Goal: Task Accomplishment & Management: Complete application form

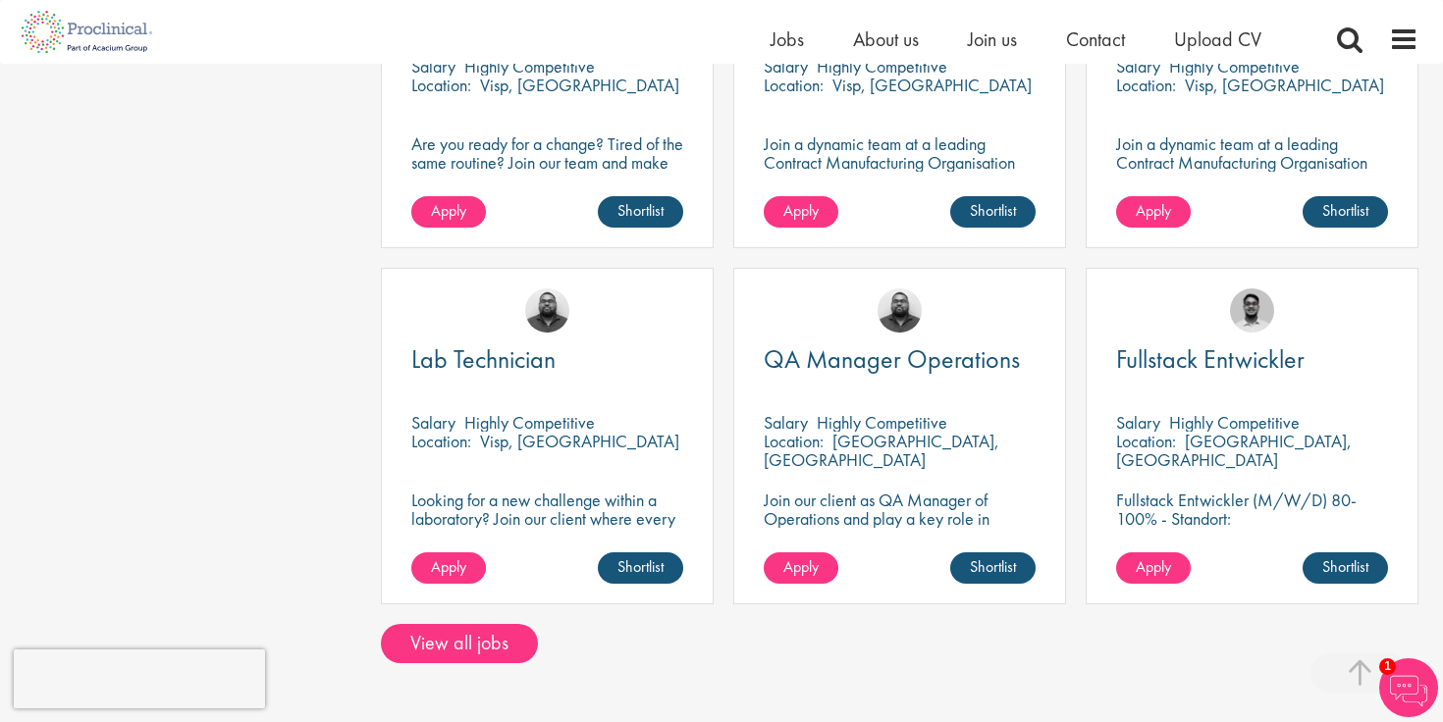
scroll to position [1446, 0]
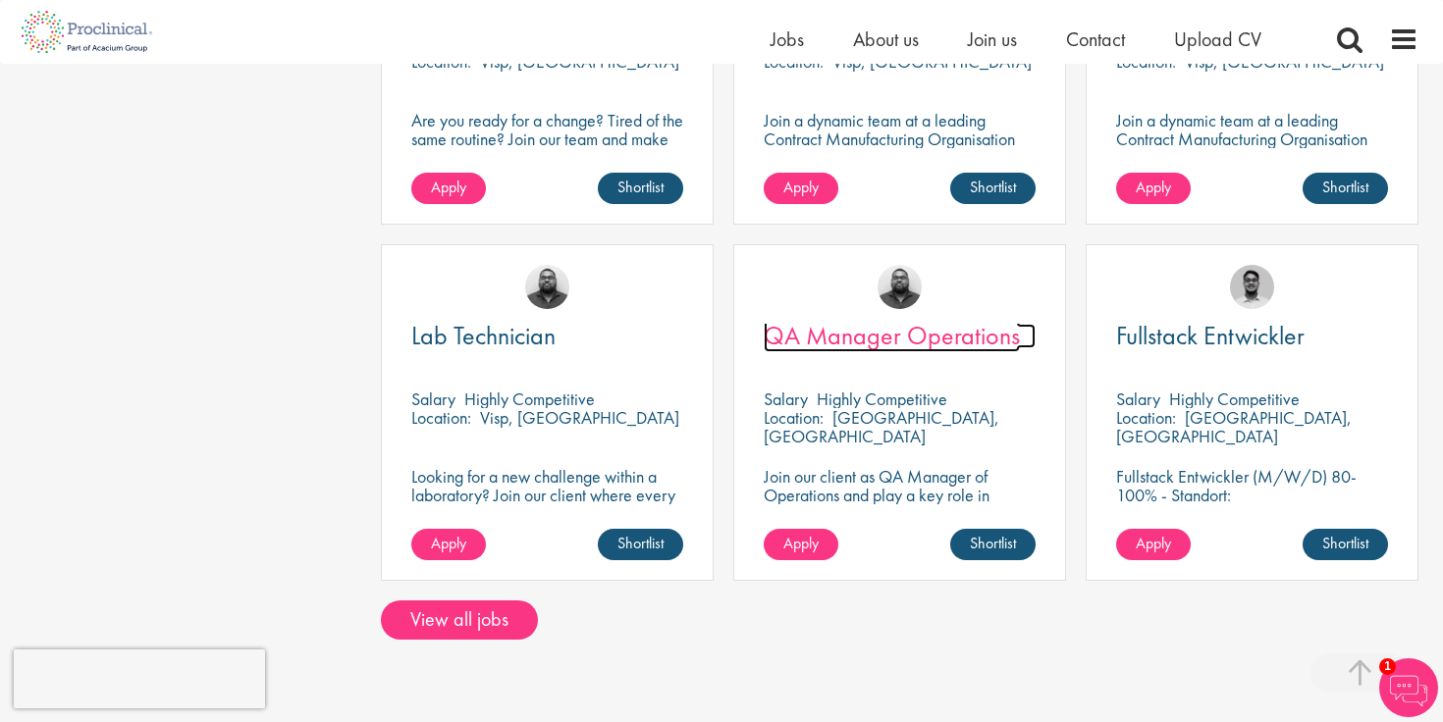
click at [945, 319] on span "QA Manager Operations" at bounding box center [892, 335] width 256 height 33
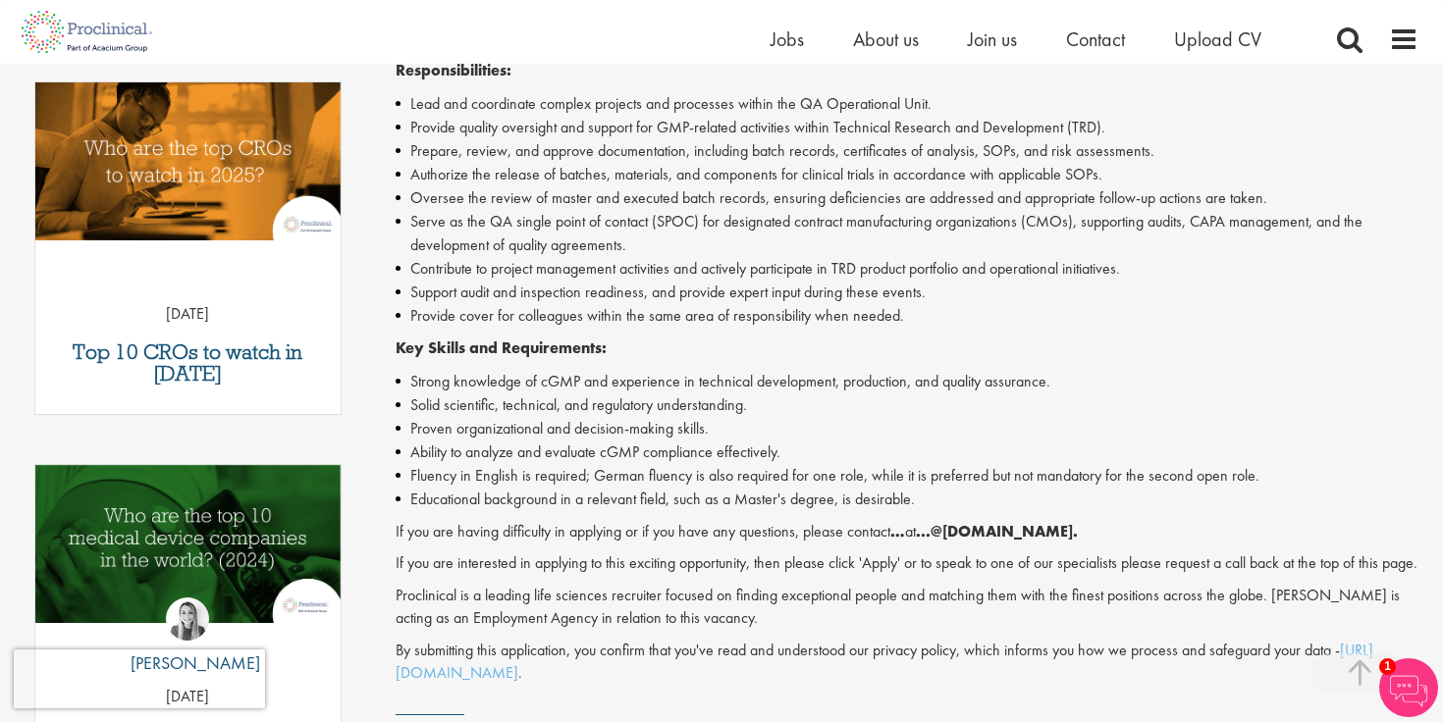
scroll to position [629, 0]
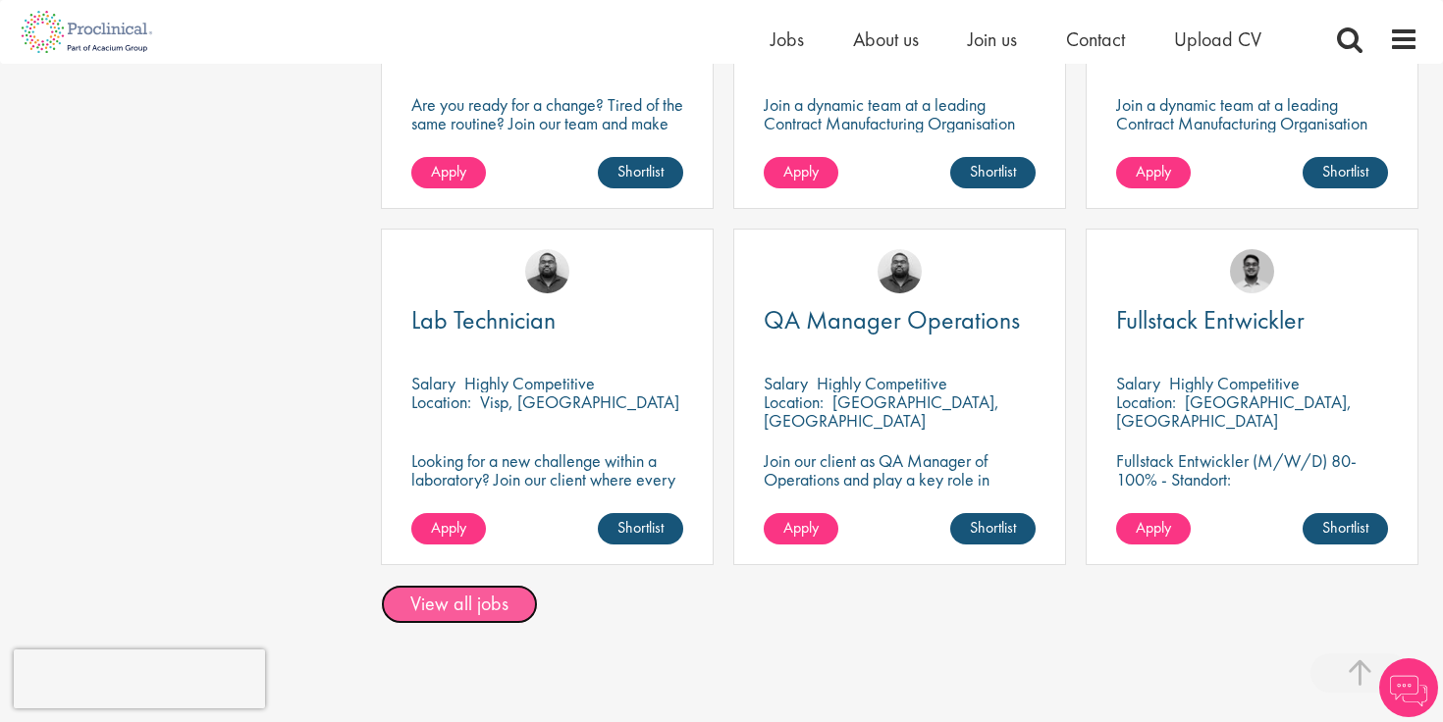
click at [455, 599] on link "View all jobs" at bounding box center [459, 604] width 157 height 39
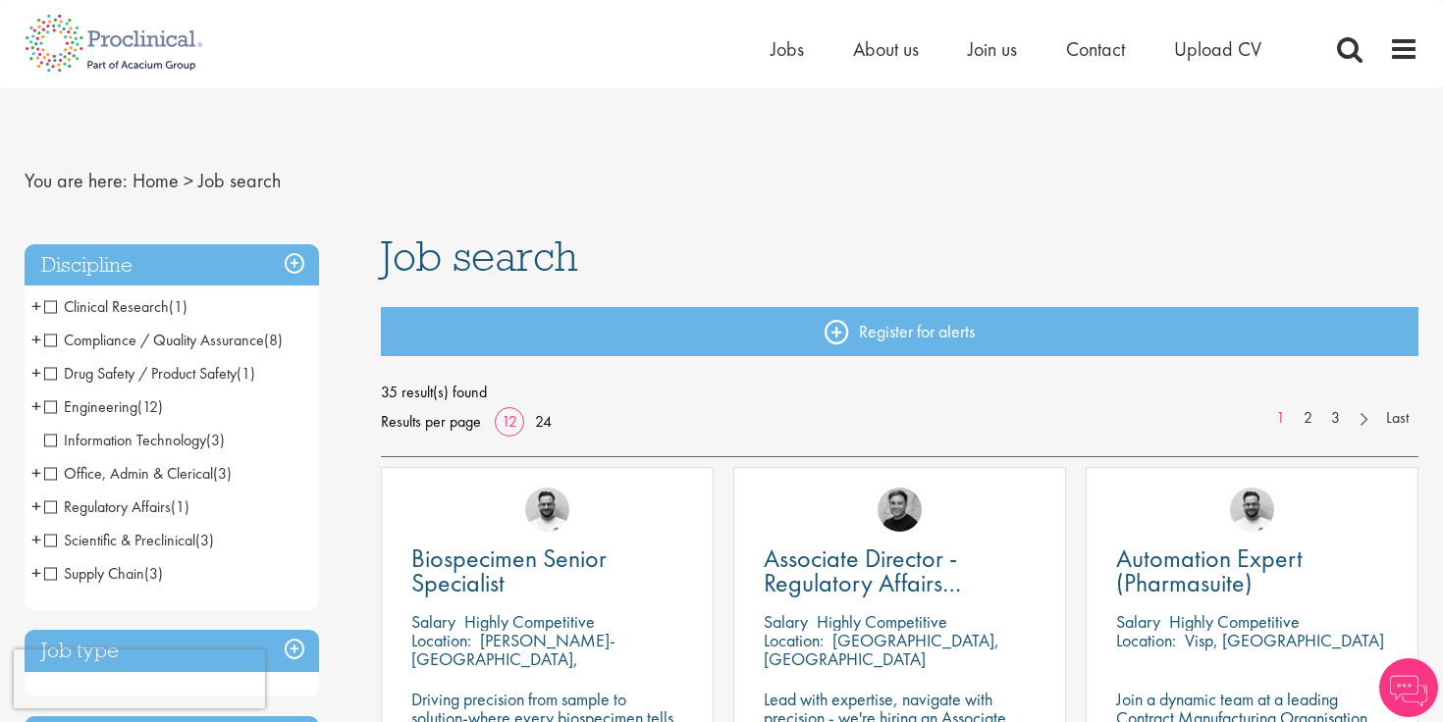
click at [159, 373] on span "Drug Safety / Product Safety" at bounding box center [140, 373] width 192 height 21
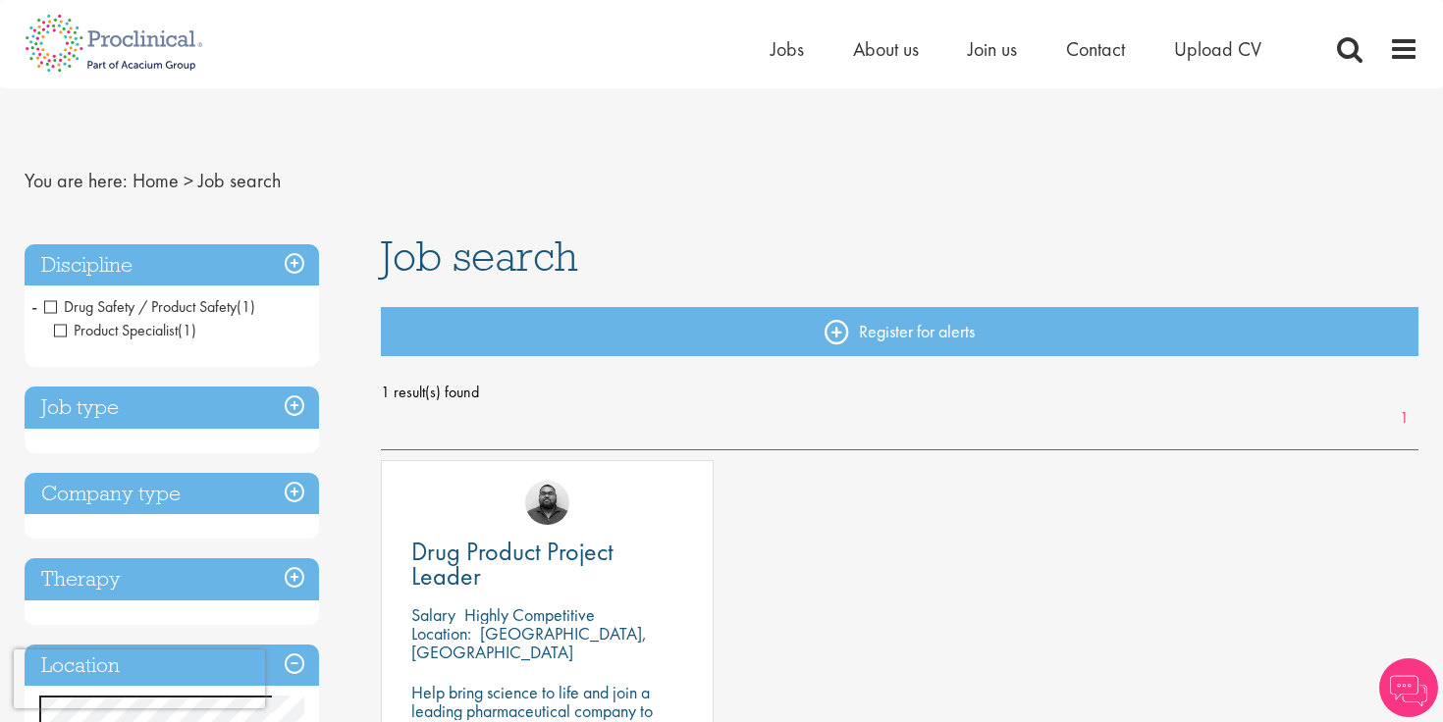
click at [105, 340] on span "Product Specialist" at bounding box center [116, 330] width 124 height 21
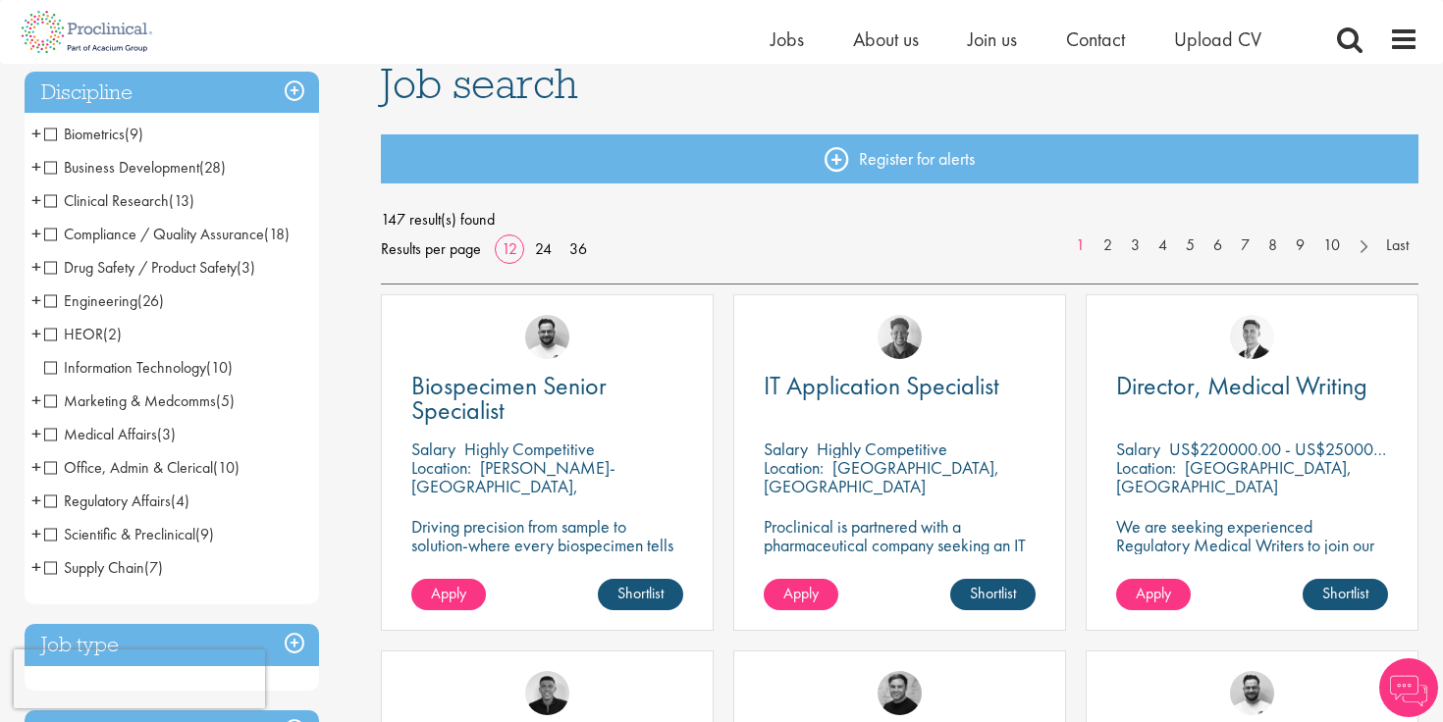
scroll to position [147, 0]
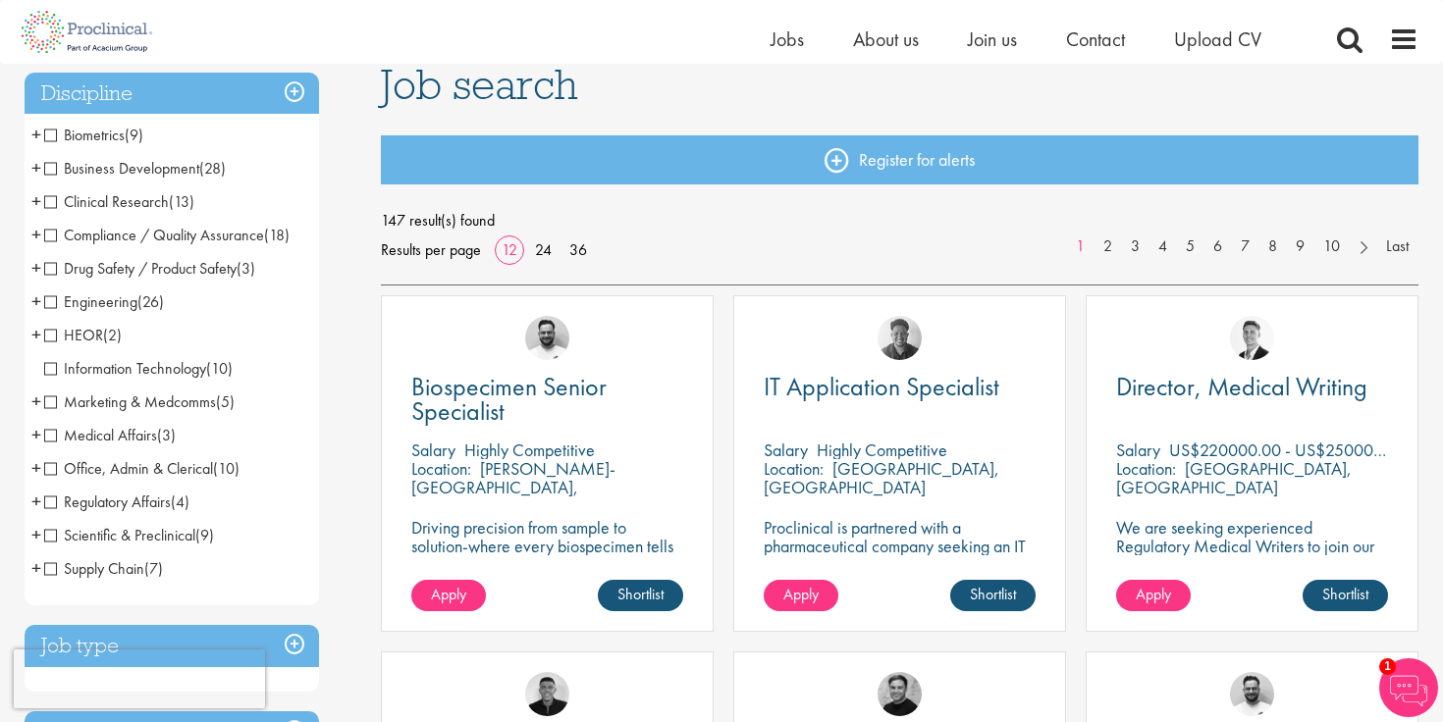
click at [103, 240] on span "Compliance / Quality Assurance" at bounding box center [154, 235] width 220 height 21
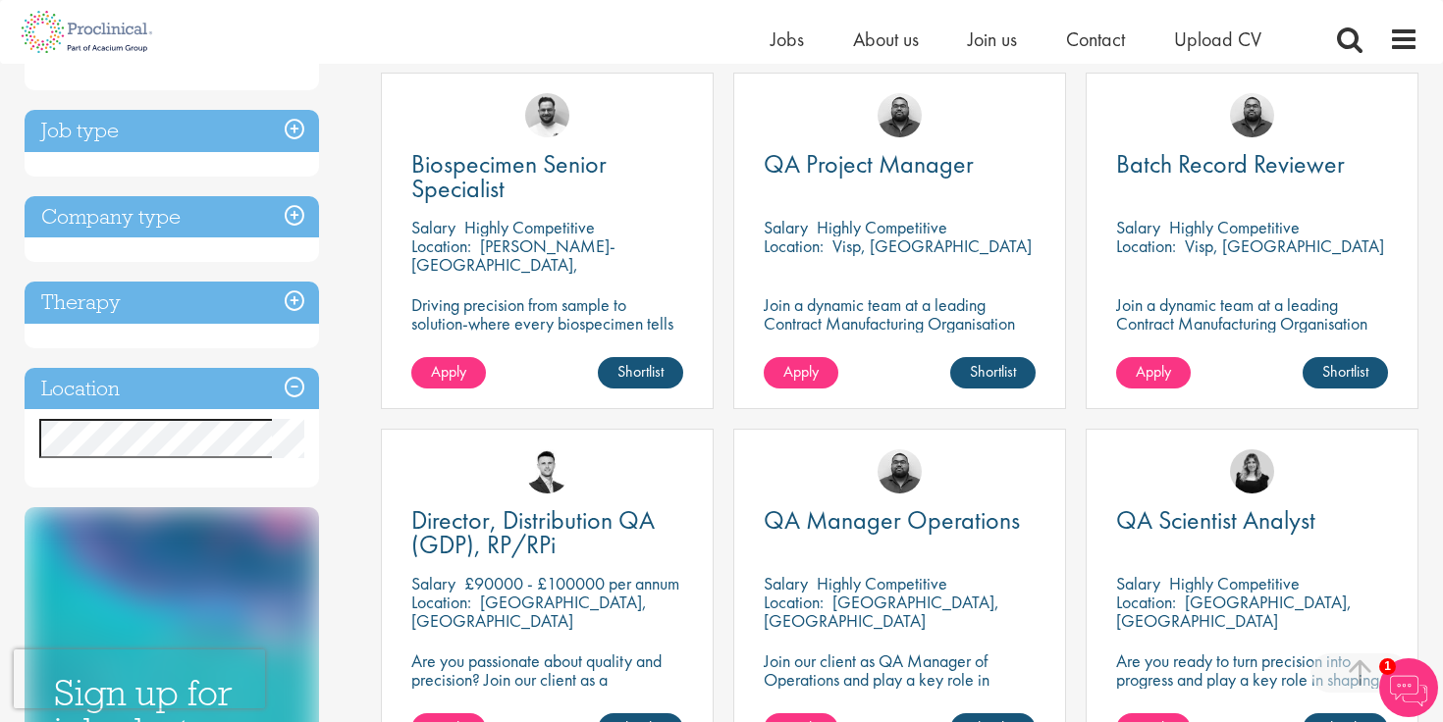
scroll to position [374, 0]
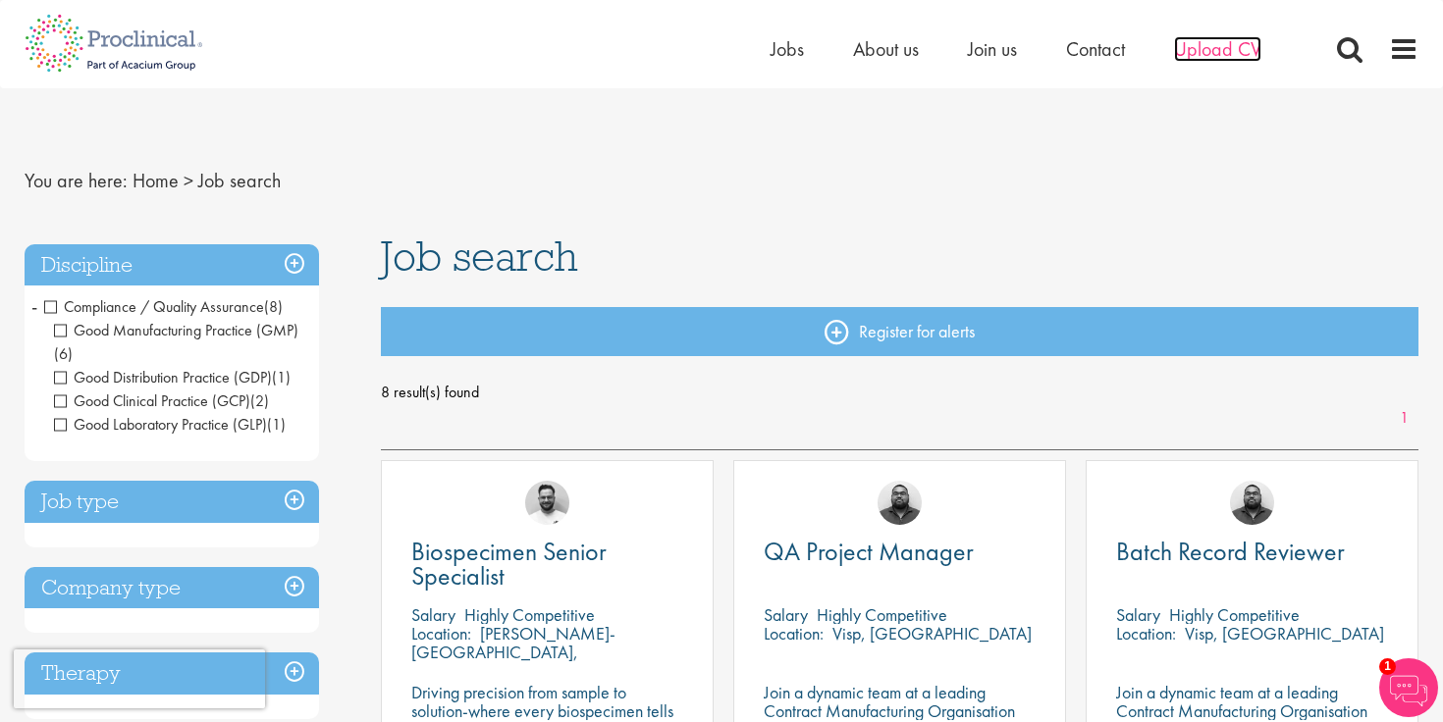
click at [1204, 56] on span "Upload CV" at bounding box center [1217, 49] width 87 height 26
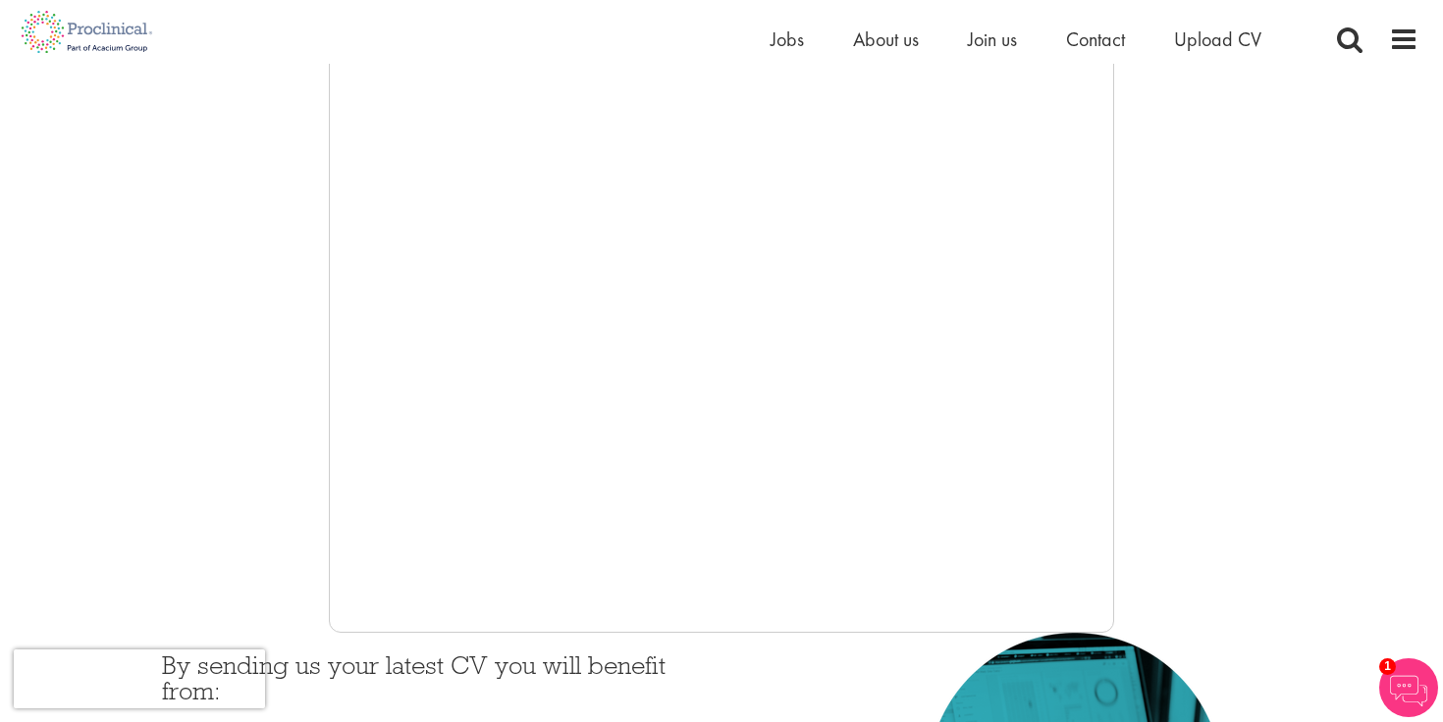
scroll to position [169, 0]
